Goal: Task Accomplishment & Management: Manage account settings

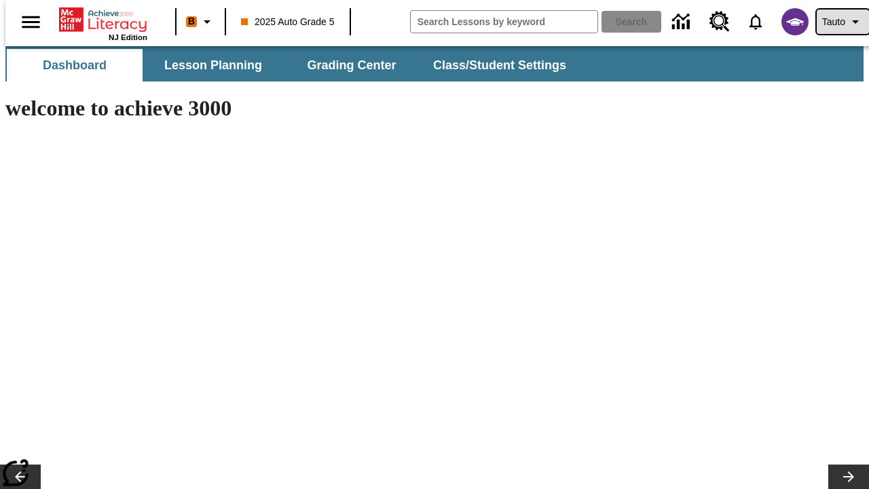
click at [836, 22] on span "Tauto" at bounding box center [833, 22] width 23 height 14
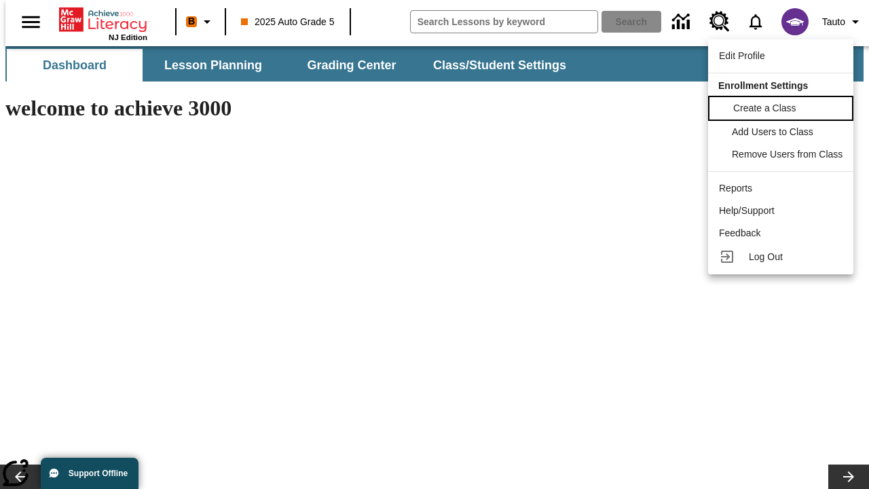
click at [783, 107] on span "Create a Class" at bounding box center [764, 108] width 63 height 11
click at [783, 132] on span "Add Users to Class" at bounding box center [773, 130] width 81 height 11
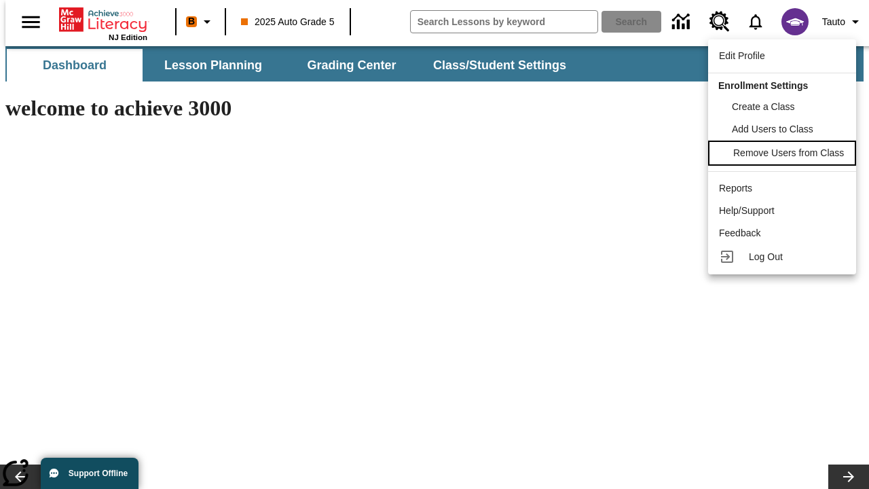
click at [783, 154] on span "Remove Users from Class" at bounding box center [788, 152] width 111 height 11
